Goal: Task Accomplishment & Management: Manage account settings

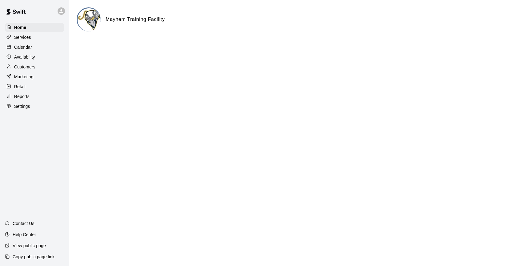
click at [27, 46] on p "Calendar" at bounding box center [23, 47] width 18 height 6
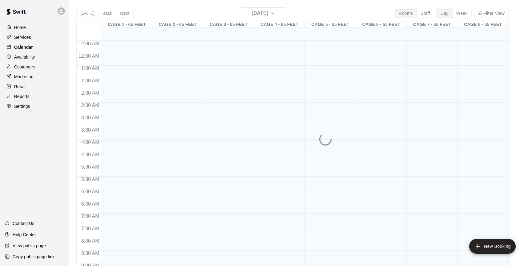
scroll to position [341, 0]
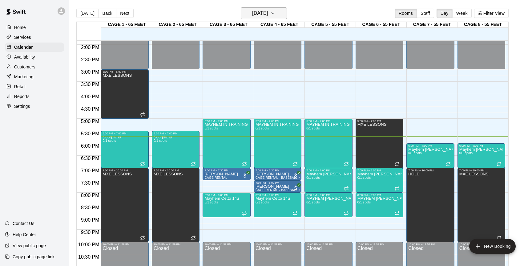
click at [257, 13] on h6 "[DATE]" at bounding box center [260, 13] width 16 height 9
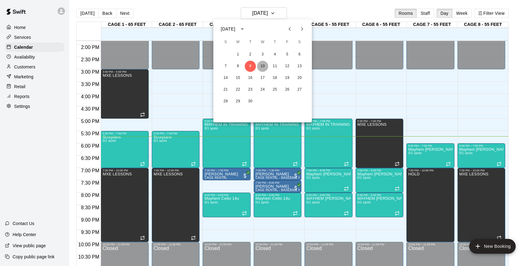
click at [261, 67] on button "10" at bounding box center [262, 66] width 11 height 11
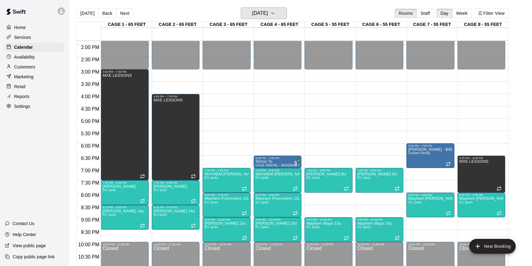
scroll to position [359, 0]
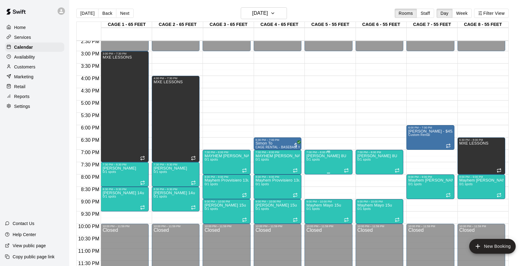
click at [312, 189] on icon "delete" at bounding box center [312, 189] width 4 height 6
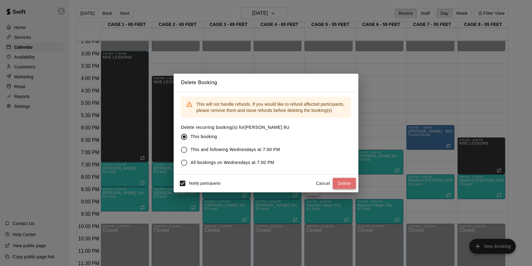
click at [339, 182] on button "Delete" at bounding box center [344, 183] width 23 height 11
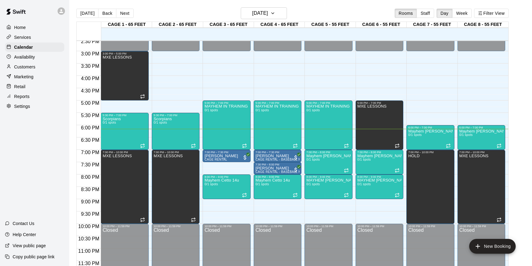
scroll to position [10, 0]
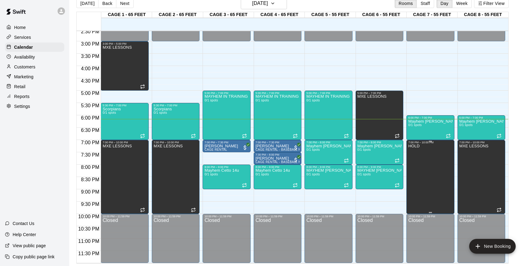
click at [415, 166] on icon "delete" at bounding box center [414, 165] width 4 height 6
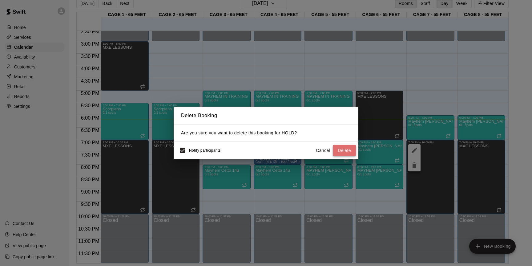
click at [347, 148] on button "Delete" at bounding box center [344, 150] width 23 height 11
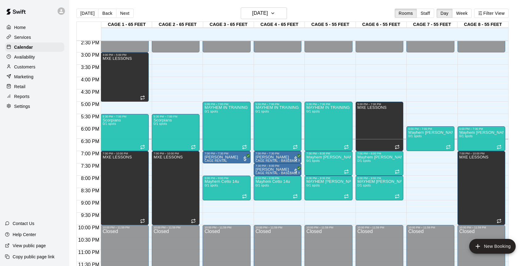
scroll to position [359, 0]
